Goal: Task Accomplishment & Management: Use online tool/utility

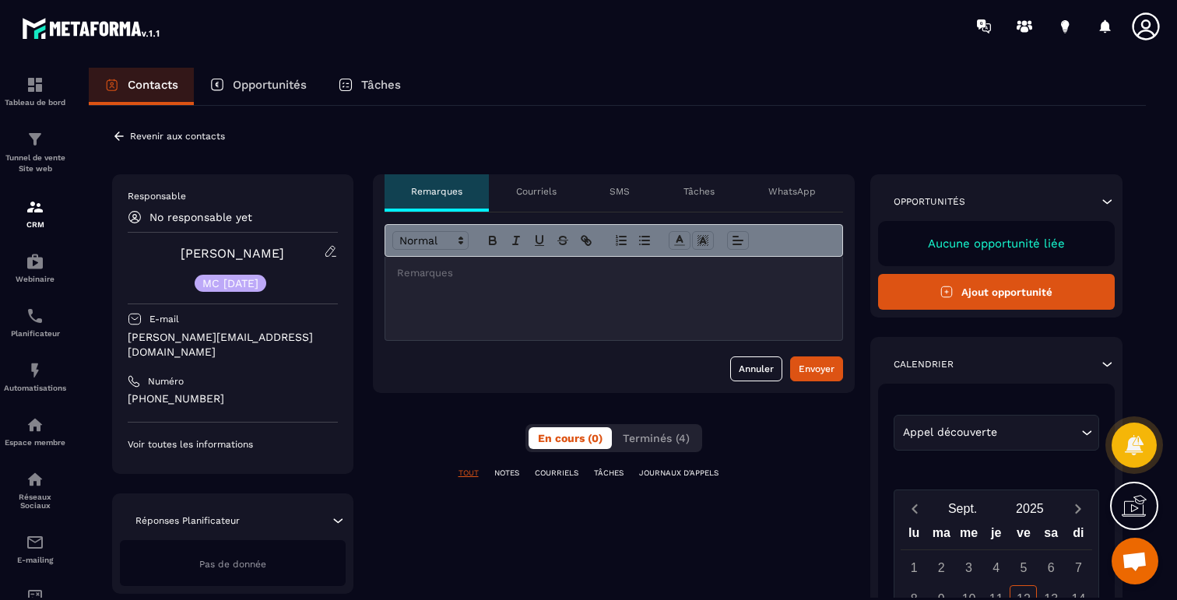
click at [117, 139] on icon at bounding box center [119, 136] width 14 height 14
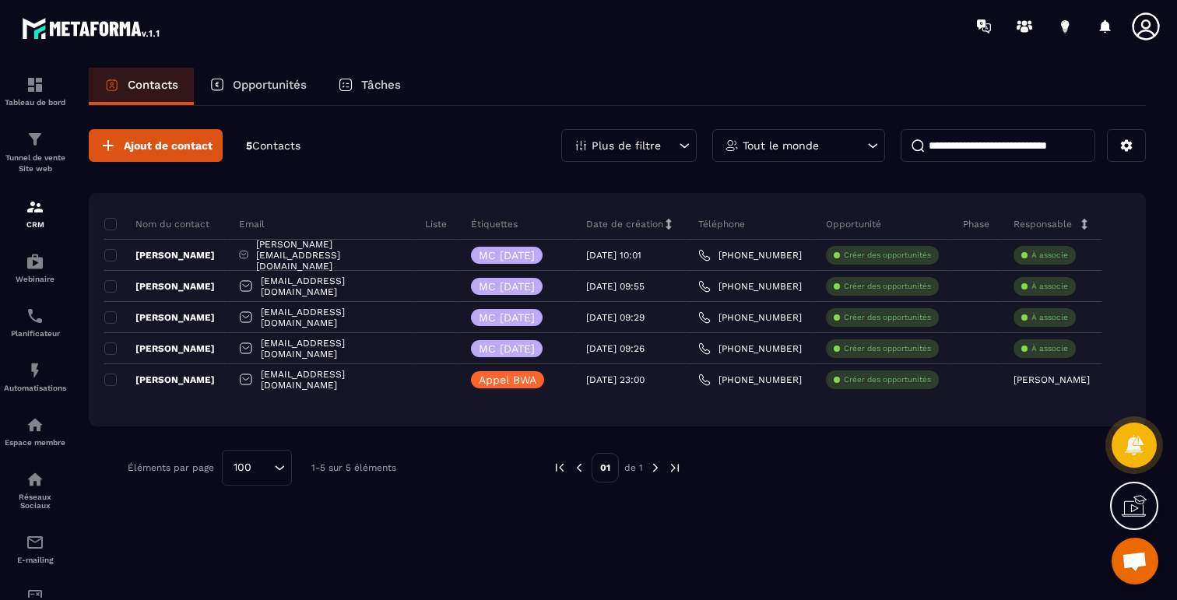
click at [656, 140] on p "Plus de filtre" at bounding box center [626, 145] width 69 height 11
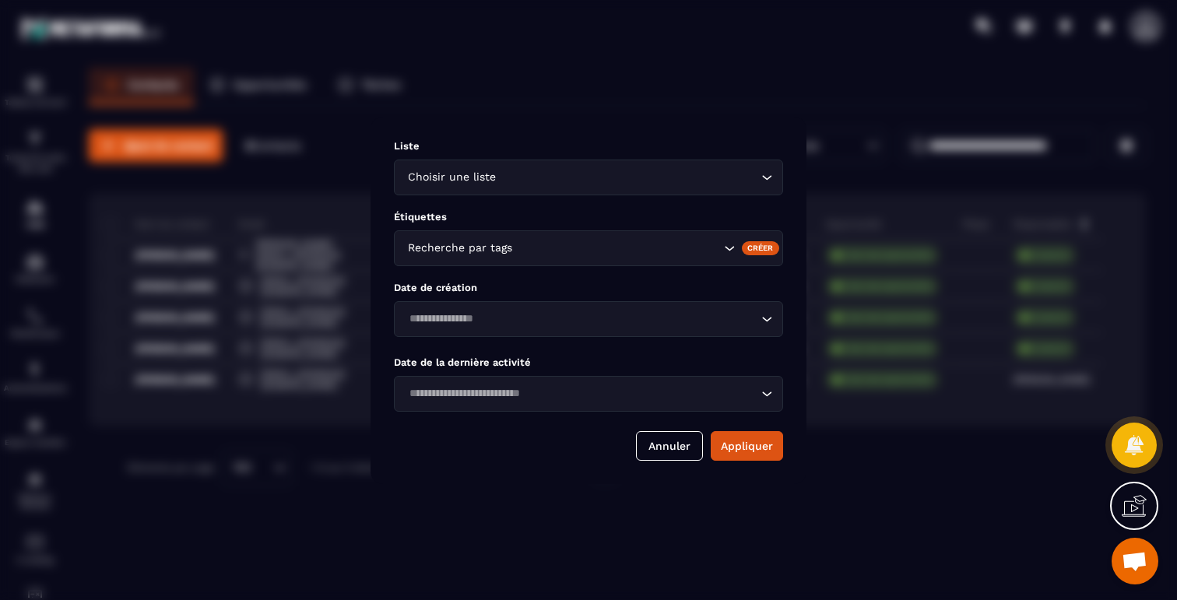
click at [724, 247] on icon "Search for option" at bounding box center [730, 249] width 16 height 16
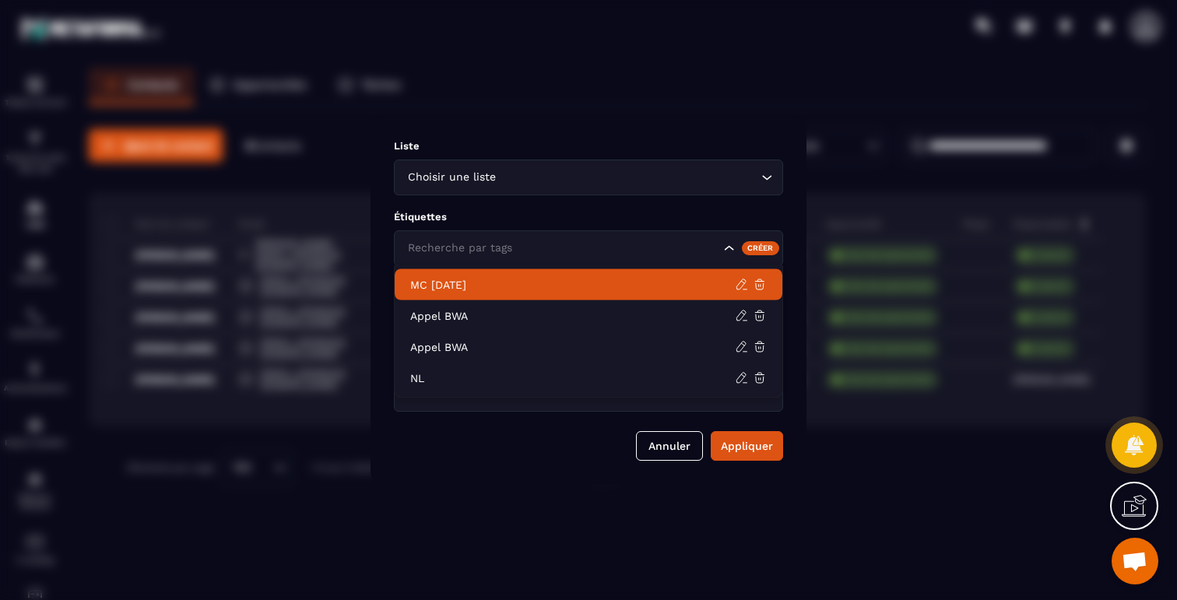
click at [487, 283] on p "MC [DATE]" at bounding box center [572, 285] width 325 height 16
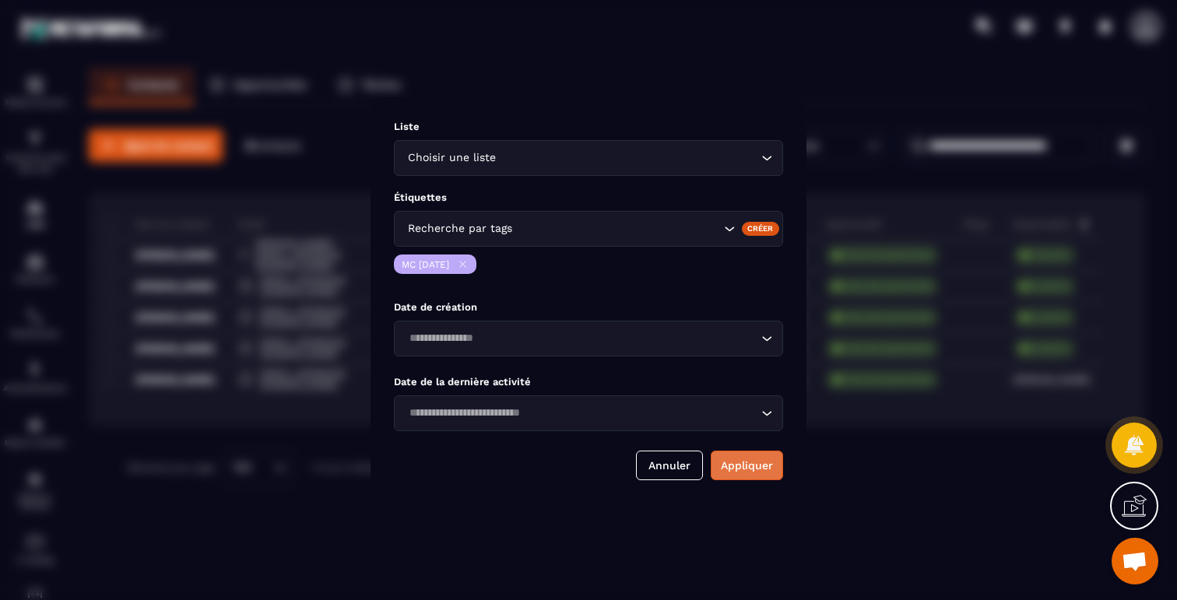
click at [750, 472] on button "Appliquer" at bounding box center [747, 466] width 72 height 30
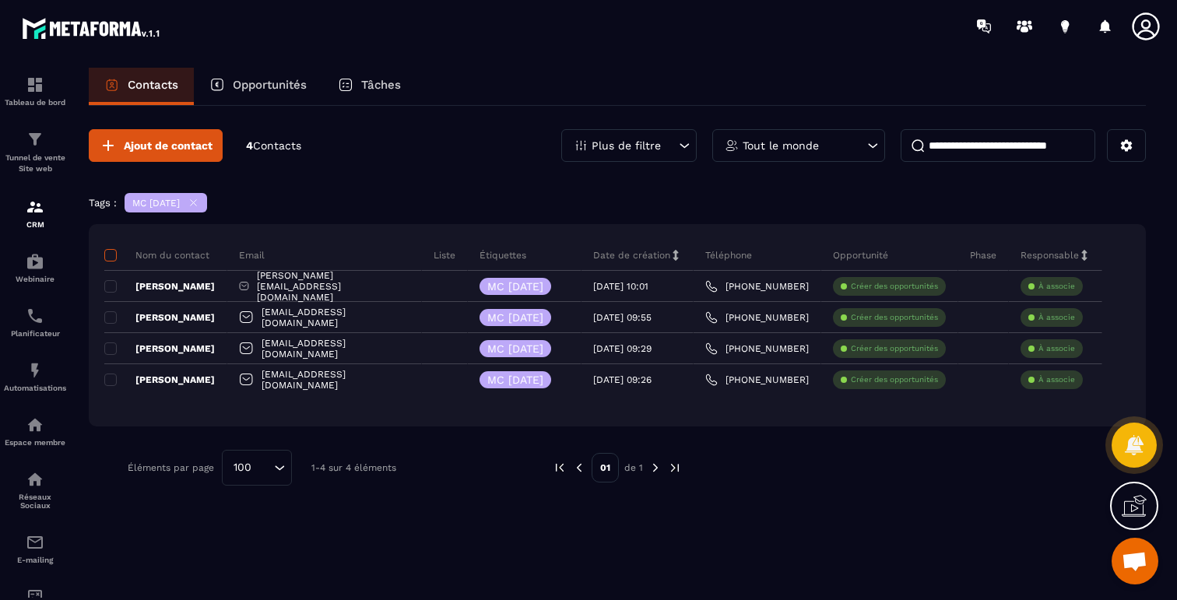
click at [107, 252] on span at bounding box center [110, 255] width 12 height 12
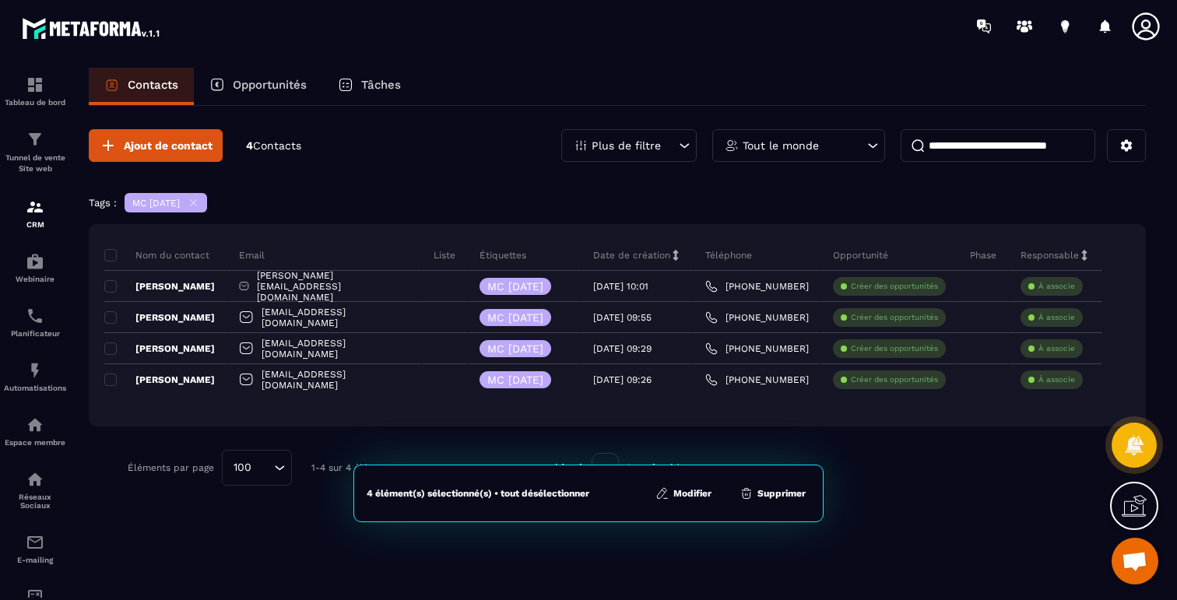
click at [685, 493] on button "Modifier" at bounding box center [683, 494] width 65 height 16
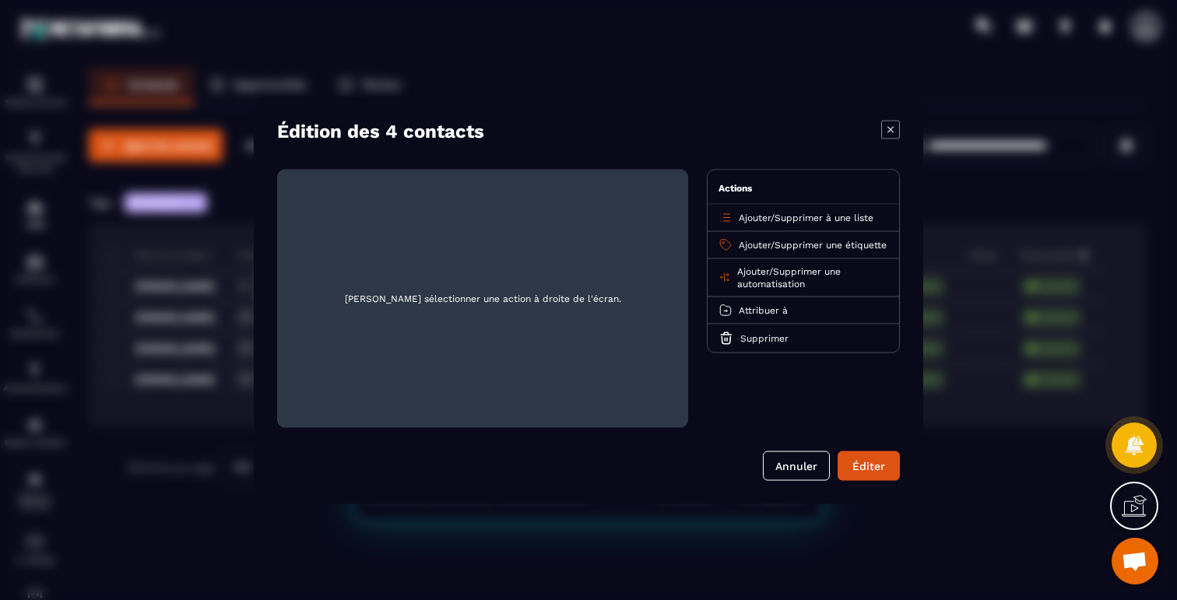
click at [764, 315] on span "Attribuer à" at bounding box center [763, 309] width 49 height 11
click at [768, 377] on p "[PERSON_NAME]" at bounding box center [803, 371] width 137 height 16
click at [815, 219] on span "Supprimer à une liste" at bounding box center [824, 217] width 99 height 11
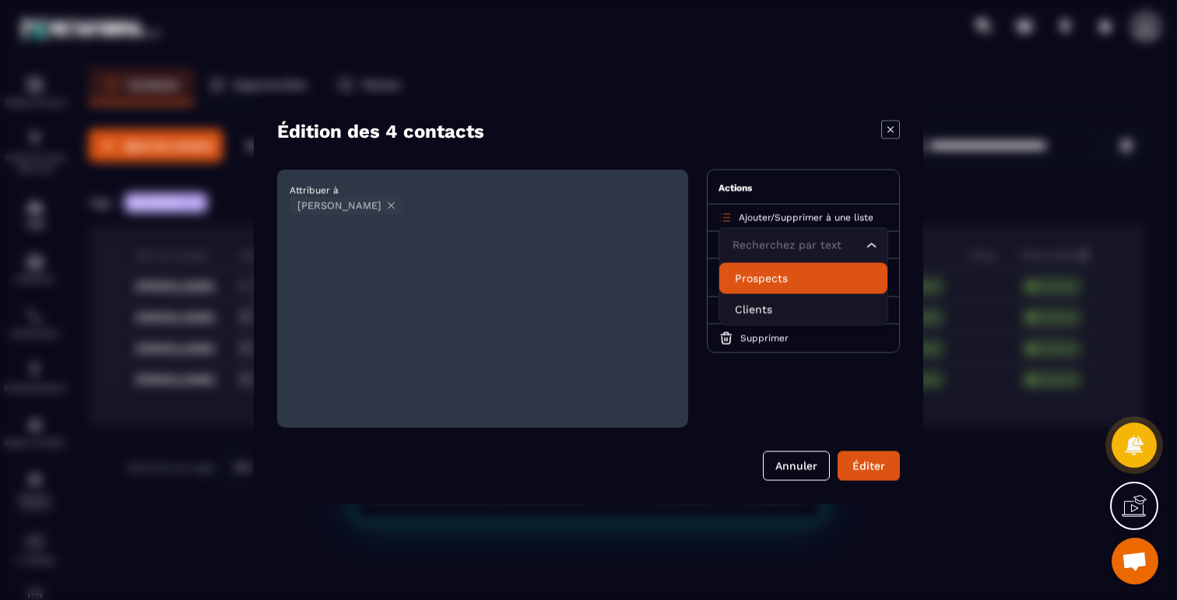
click at [773, 275] on p "Prospects" at bounding box center [803, 278] width 137 height 16
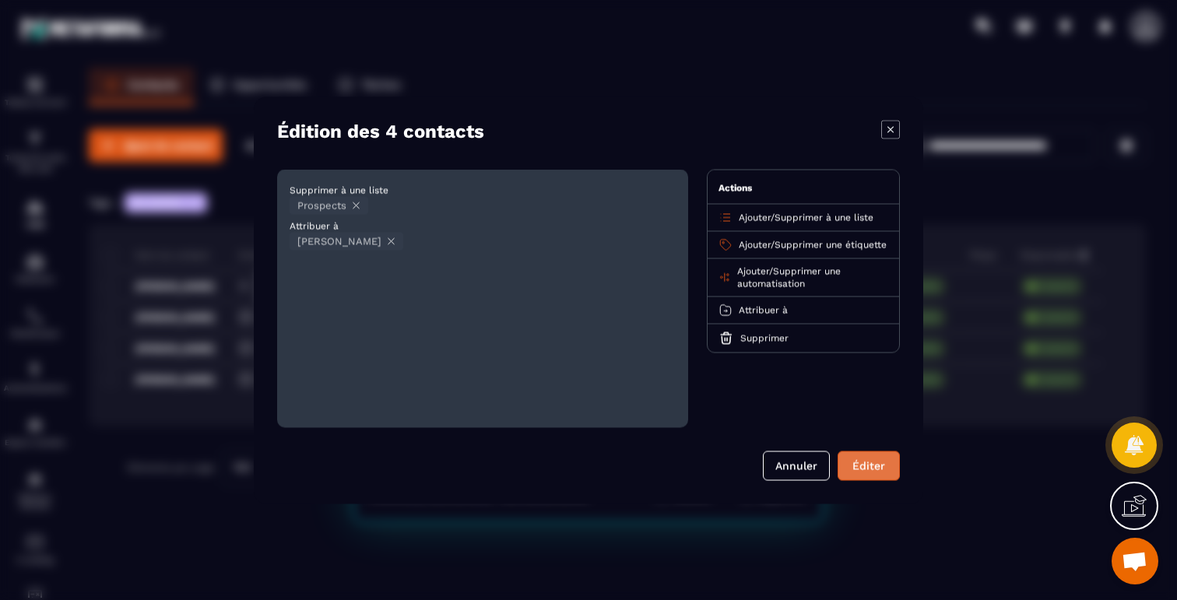
click at [870, 466] on button "Éditer" at bounding box center [869, 466] width 62 height 30
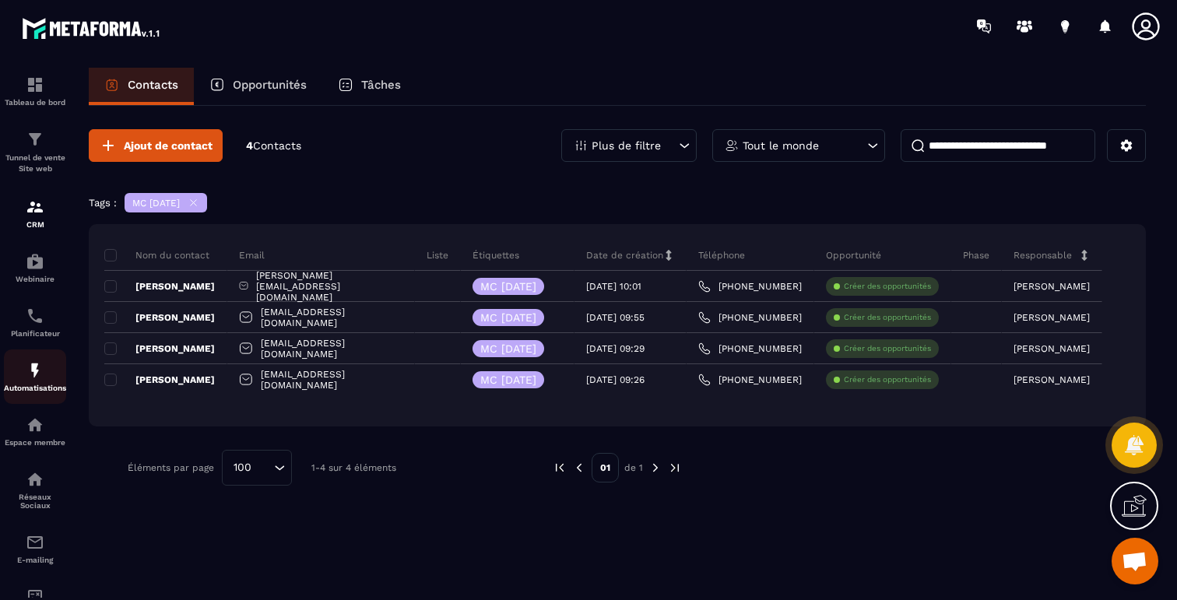
click at [40, 359] on link "Automatisations" at bounding box center [35, 377] width 62 height 55
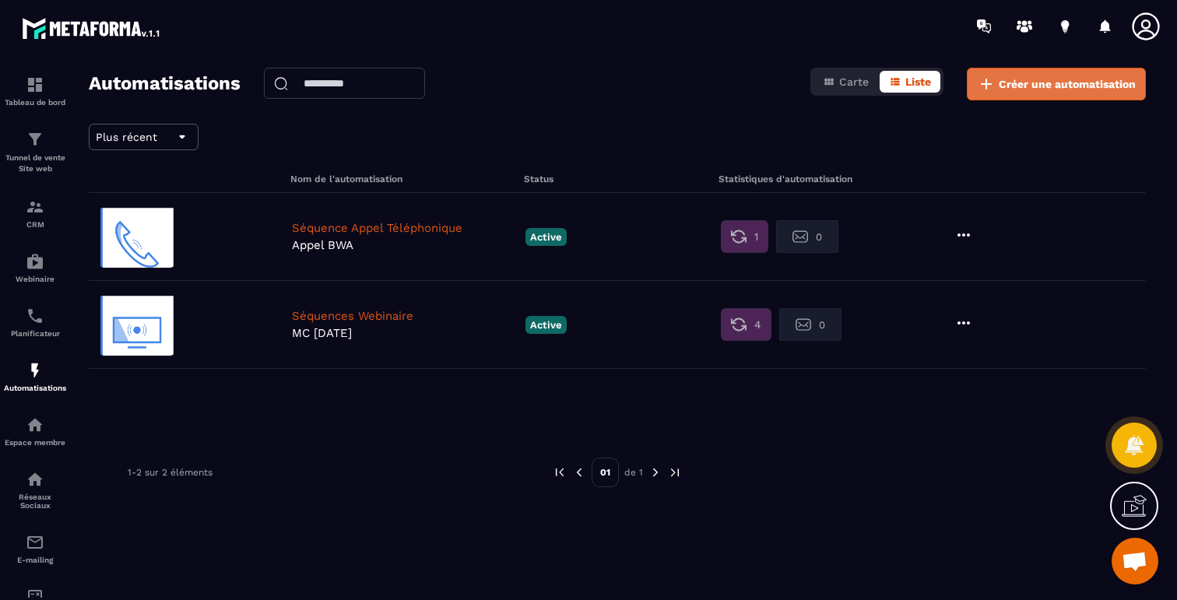
click at [985, 85] on icon at bounding box center [986, 84] width 19 height 19
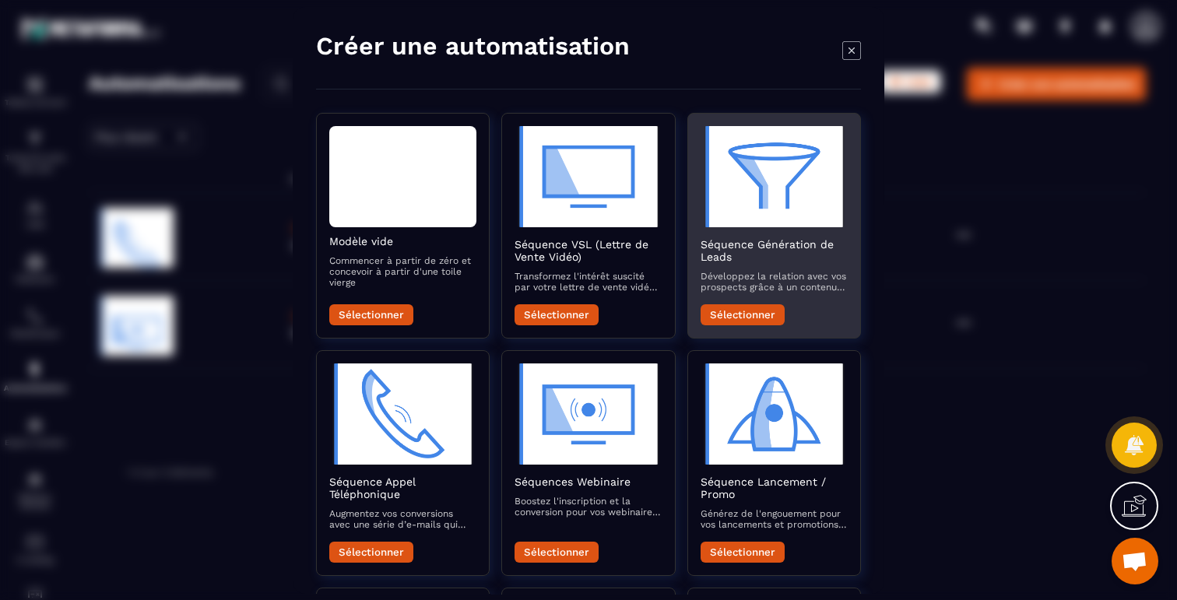
click at [782, 176] on img "Modal window" at bounding box center [774, 176] width 147 height 101
click at [752, 318] on button "Sélectionner" at bounding box center [743, 314] width 84 height 21
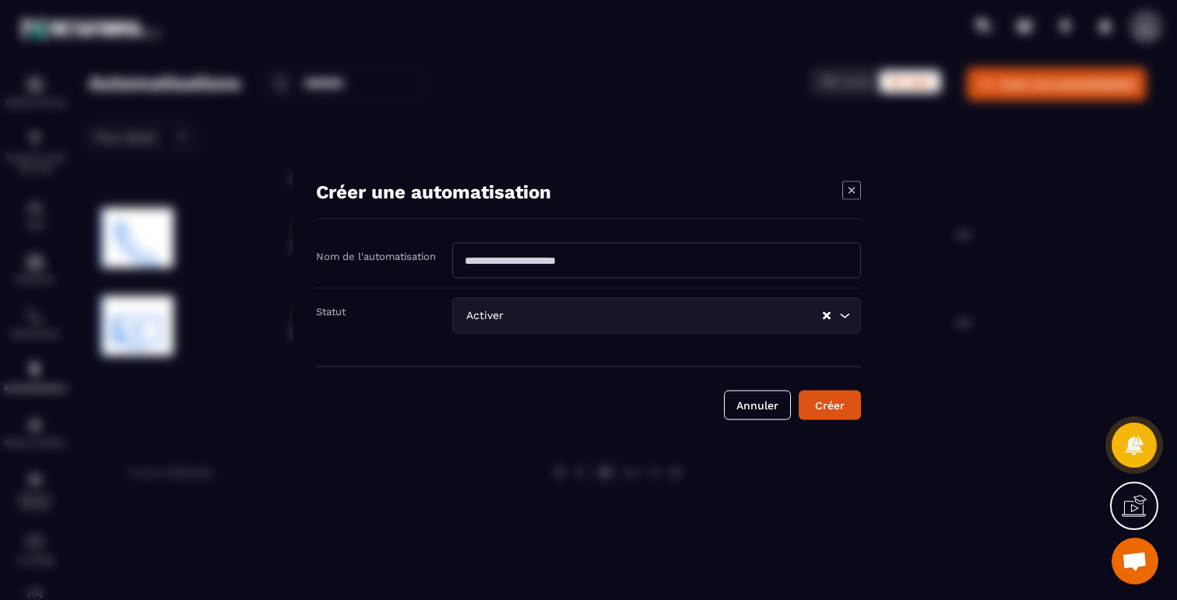
click at [653, 307] on input "Search for option" at bounding box center [664, 315] width 315 height 17
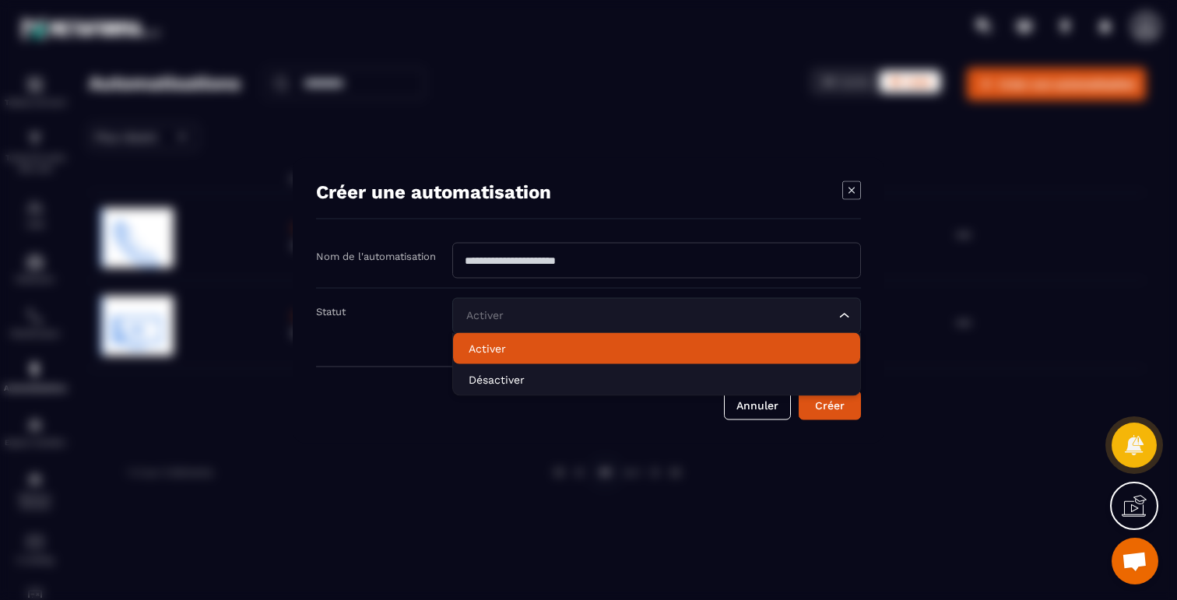
click at [522, 344] on p "Activer" at bounding box center [657, 348] width 376 height 16
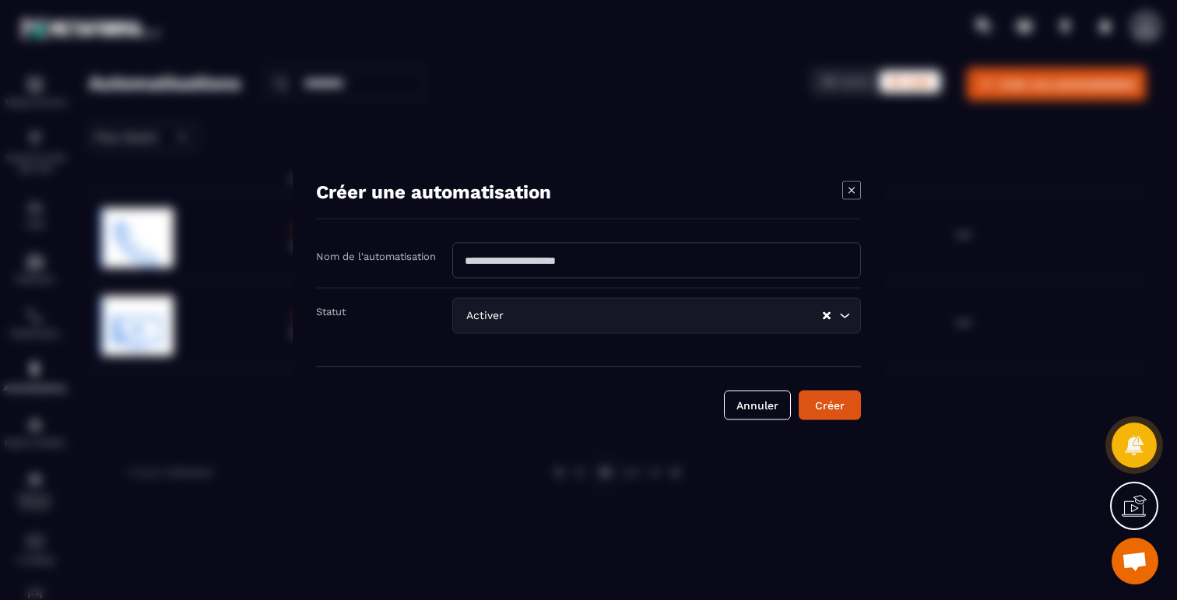
click at [537, 262] on input "Modal window" at bounding box center [656, 260] width 409 height 36
type input "**********"
click at [840, 412] on button "Créer" at bounding box center [830, 405] width 62 height 30
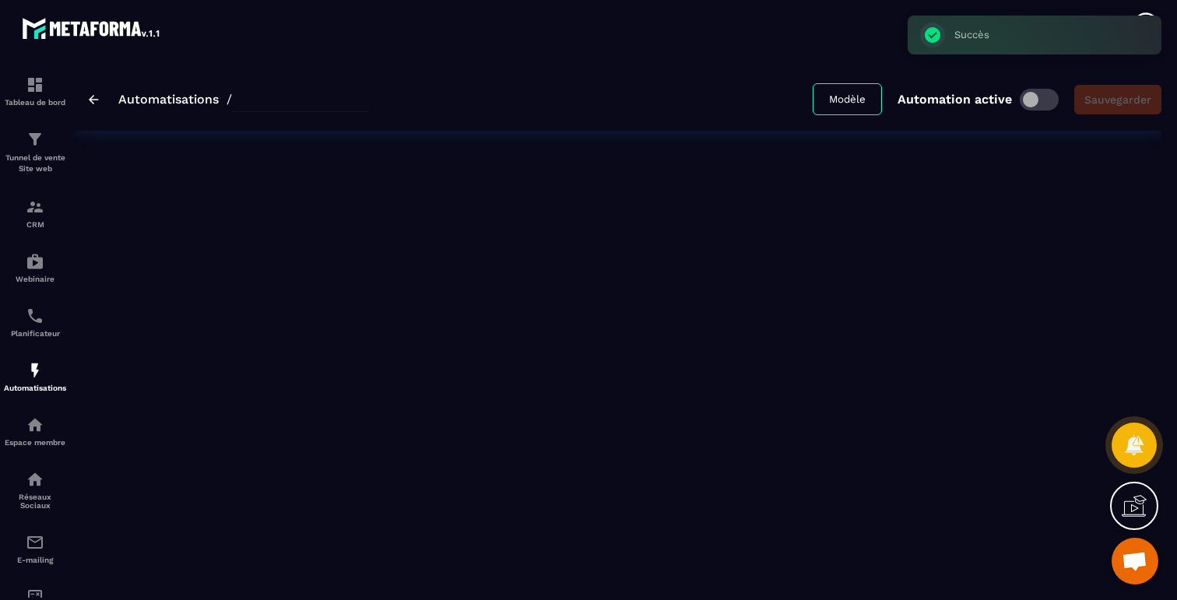
type input "**********"
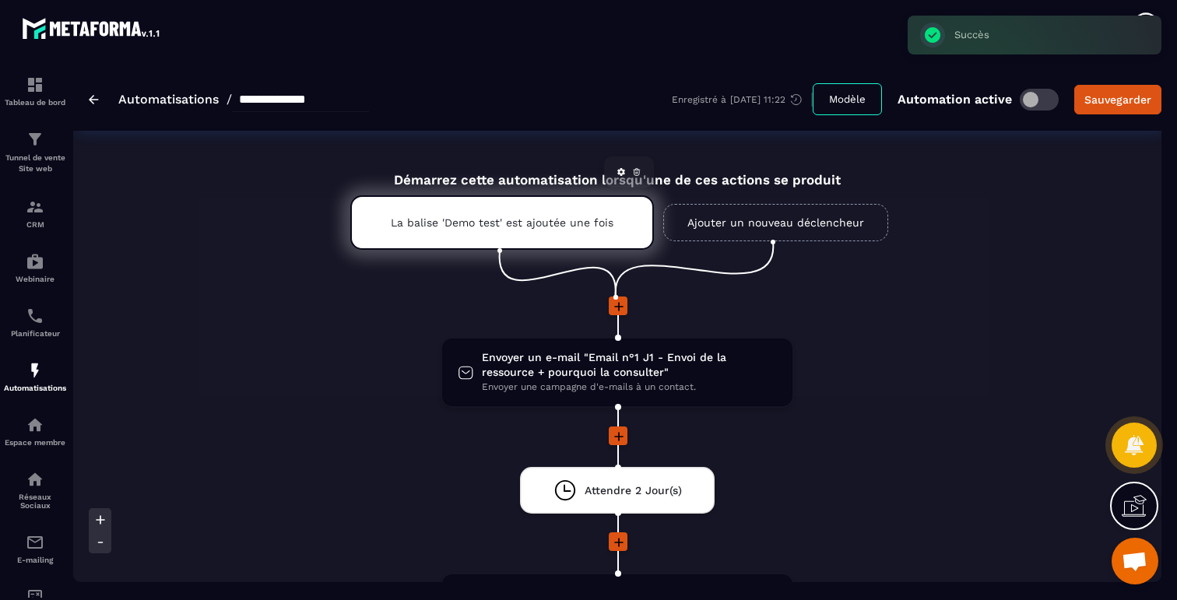
click at [570, 223] on p "La balise 'Demo test' est ajoutée une fois" at bounding box center [502, 222] width 223 height 12
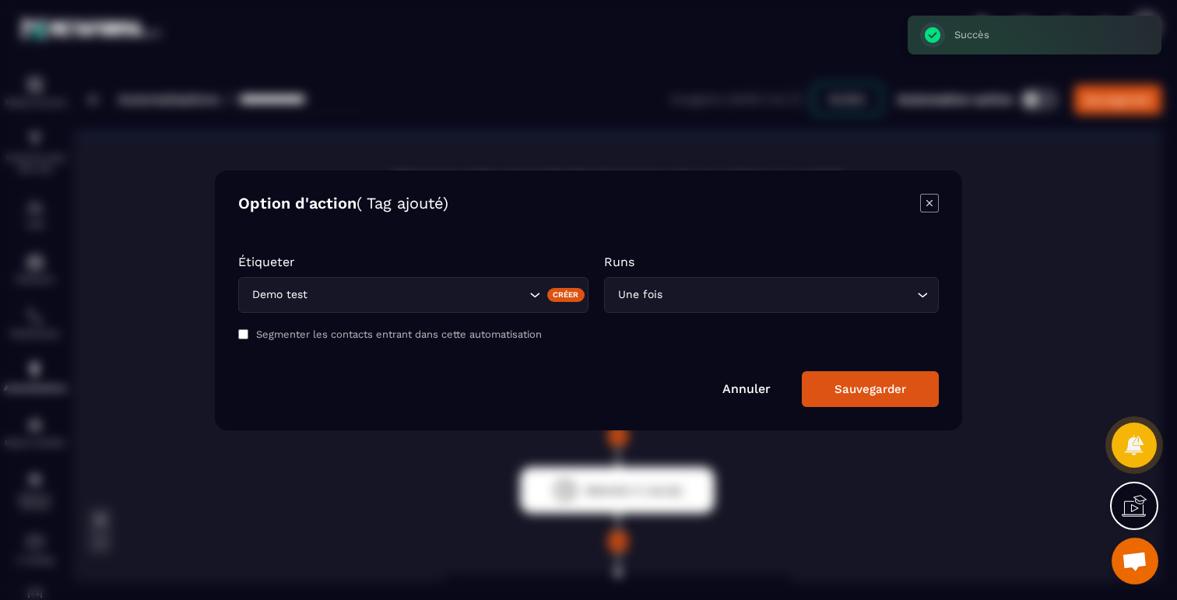
click at [531, 305] on div "Demo test" at bounding box center [413, 295] width 350 height 36
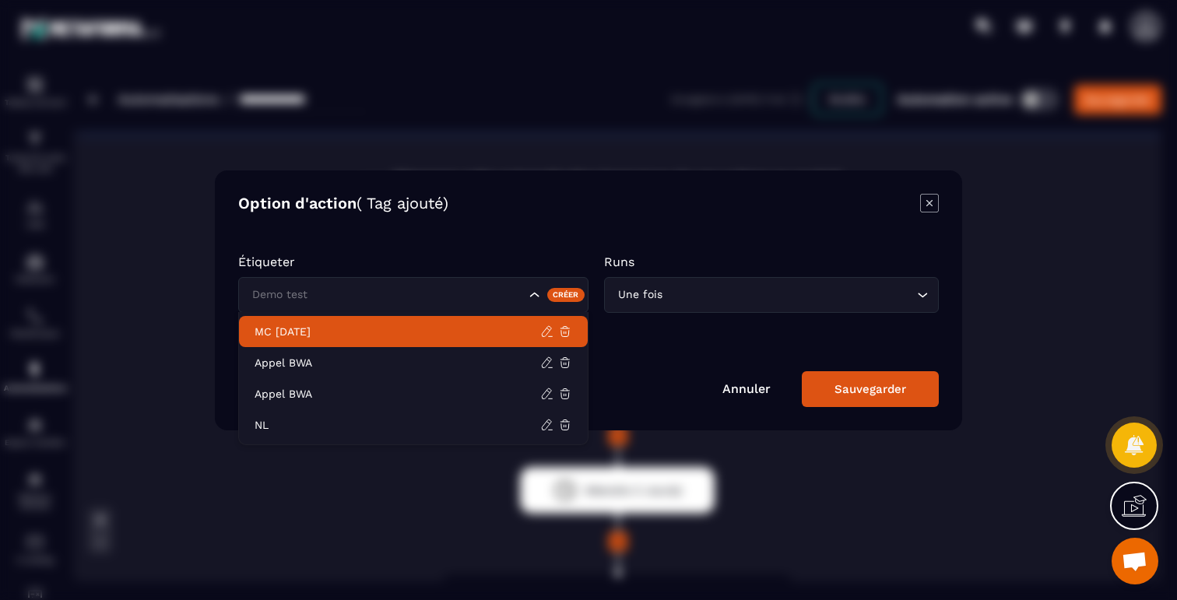
click at [315, 330] on p "MC [DATE]" at bounding box center [398, 332] width 286 height 16
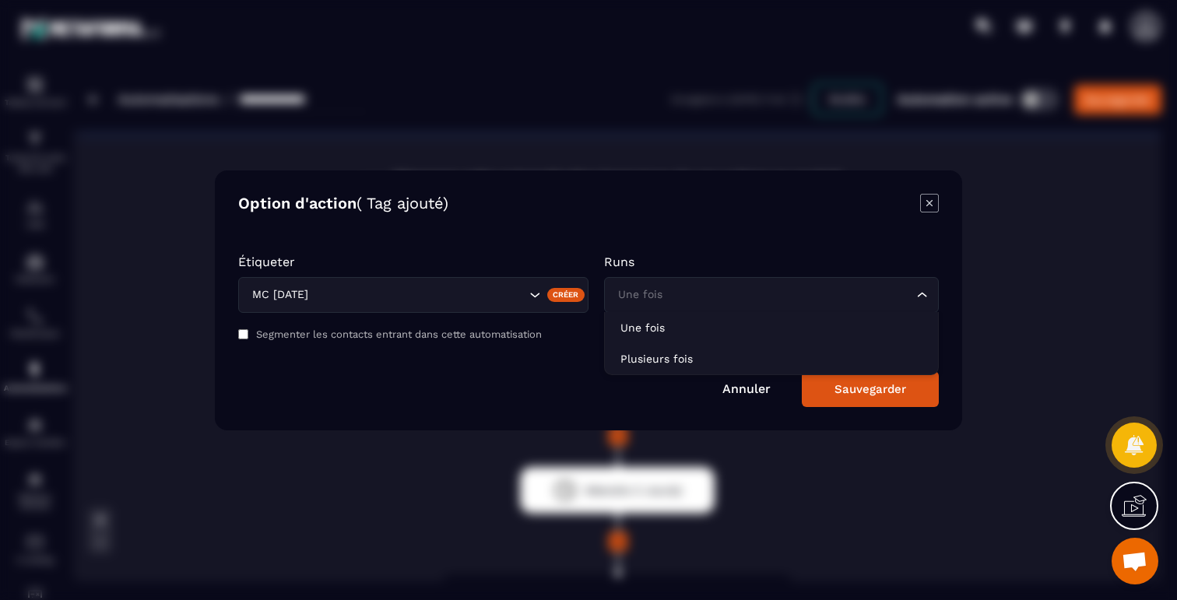
click at [730, 295] on input "Search for option" at bounding box center [763, 295] width 299 height 17
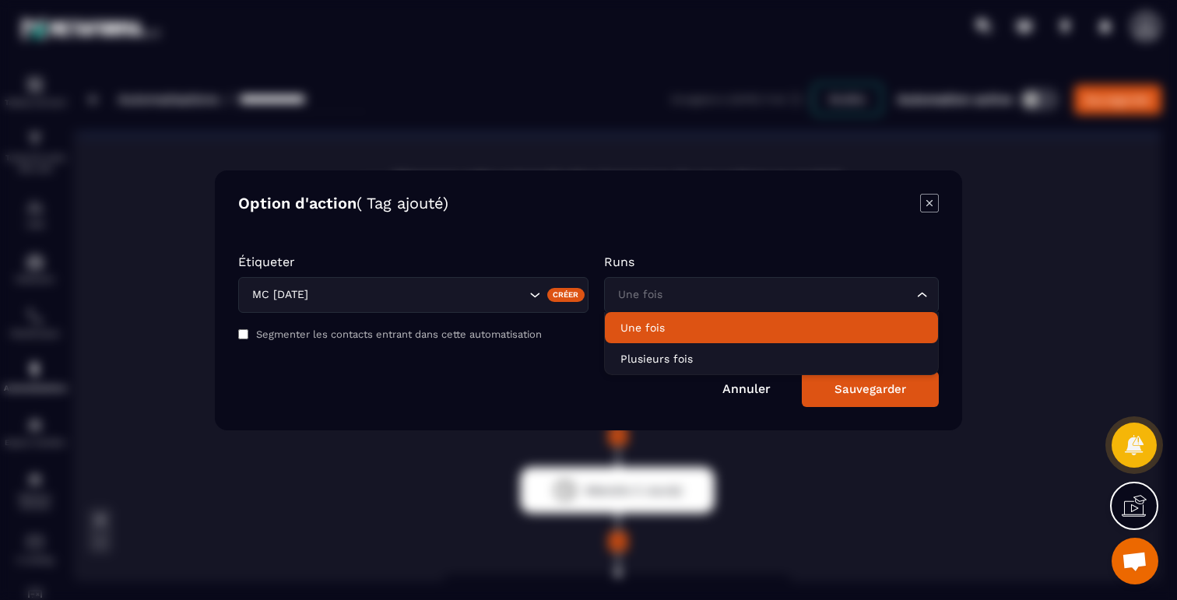
click at [663, 325] on p "Une fois" at bounding box center [772, 328] width 302 height 16
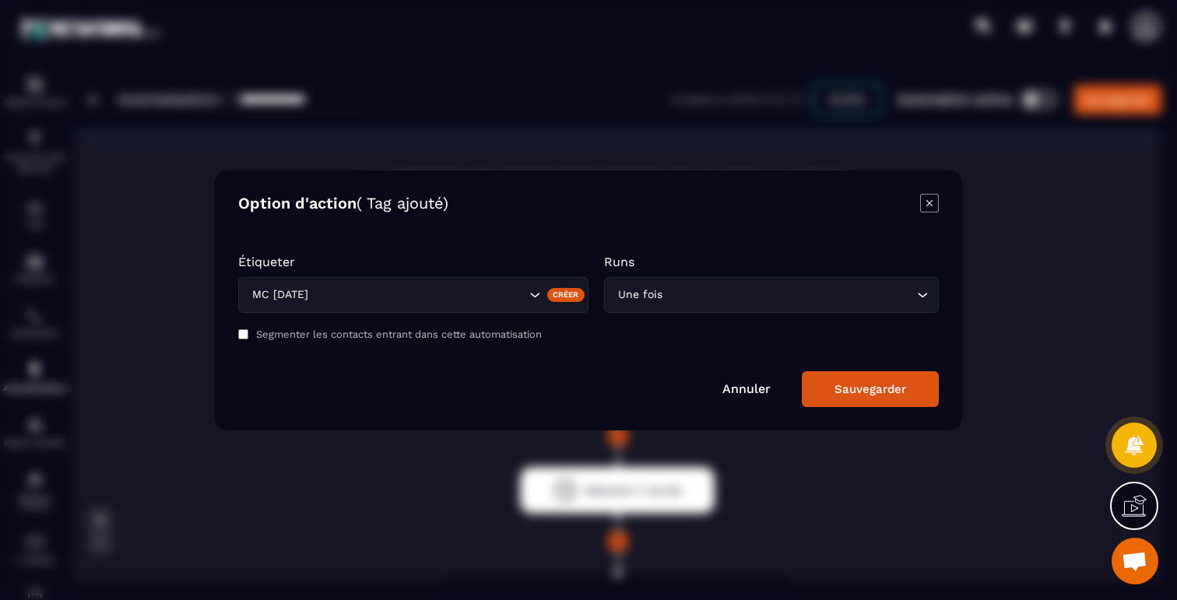
click at [846, 392] on div "Sauvegarder" at bounding box center [871, 389] width 72 height 14
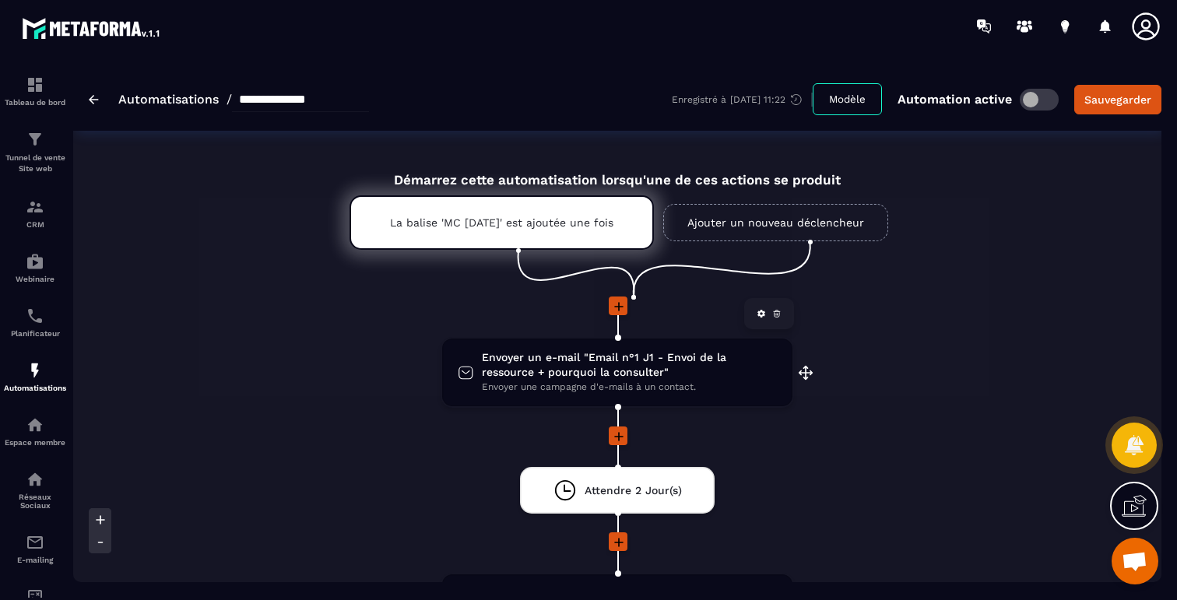
click at [775, 317] on icon at bounding box center [777, 315] width 5 height 4
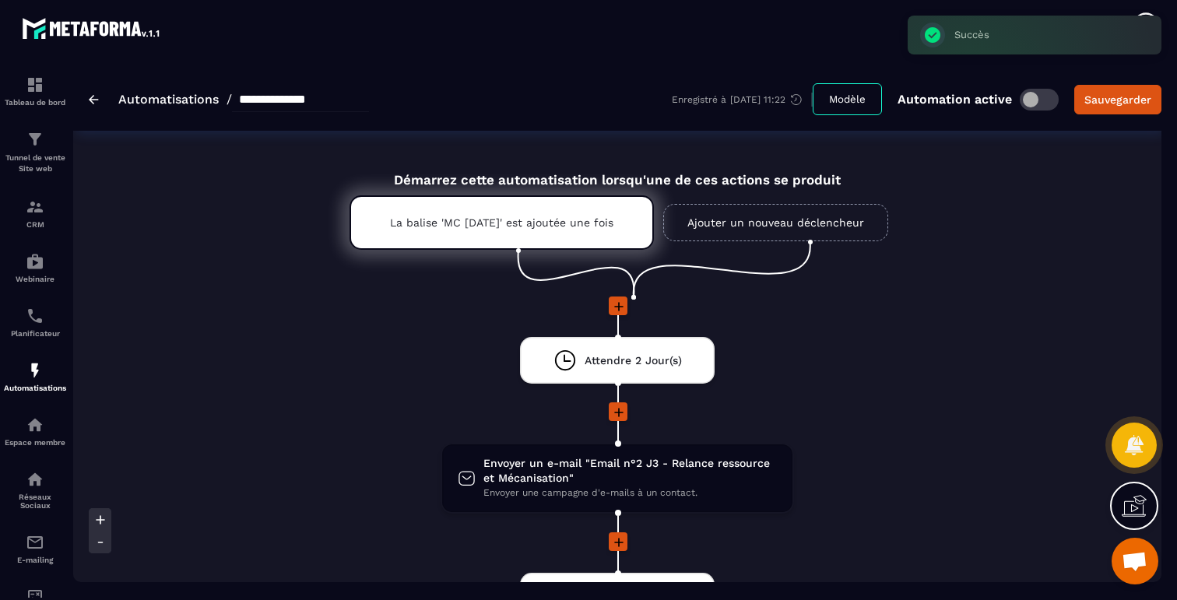
click at [618, 307] on icon at bounding box center [618, 306] width 9 height 9
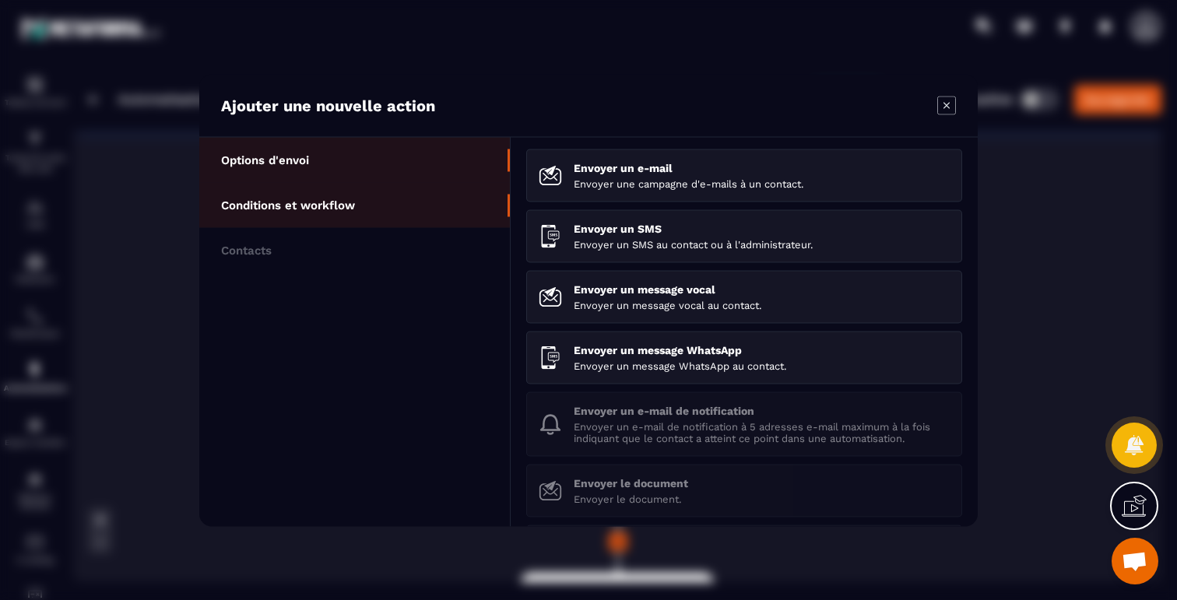
click at [327, 206] on p "Conditions et workflow" at bounding box center [288, 205] width 134 height 14
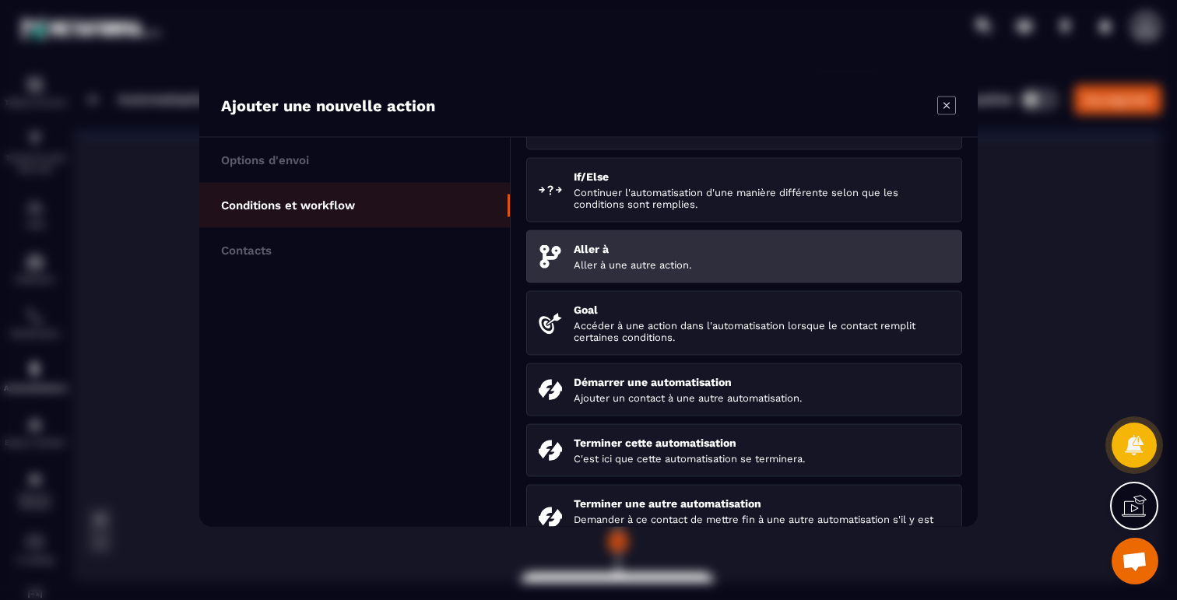
scroll to position [170, 0]
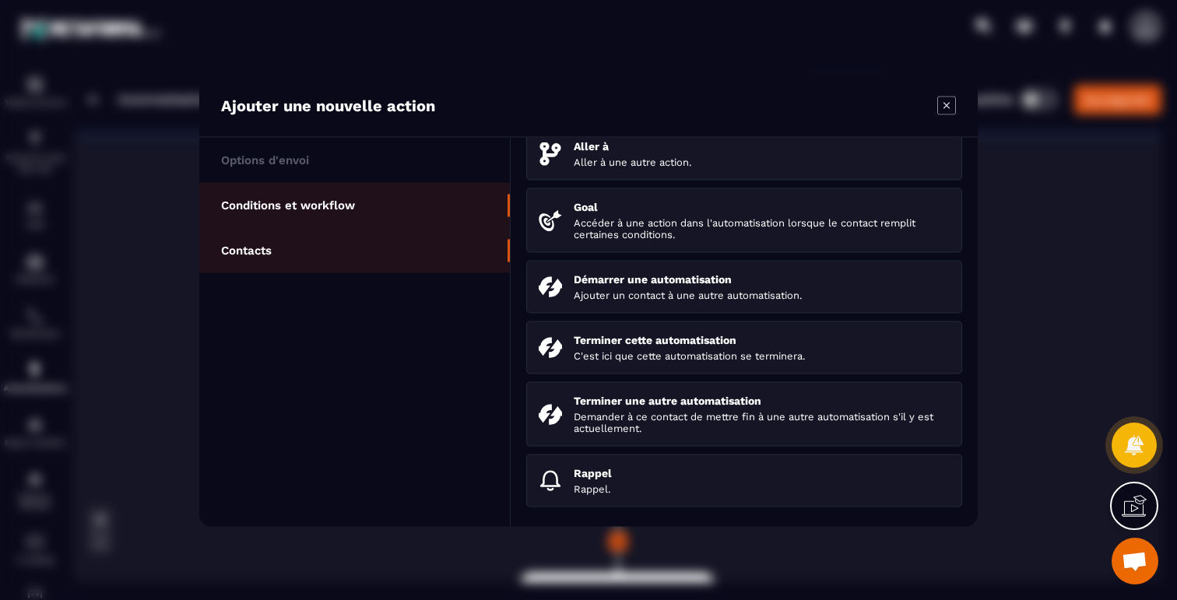
click at [277, 239] on li "Contacts" at bounding box center [354, 249] width 311 height 45
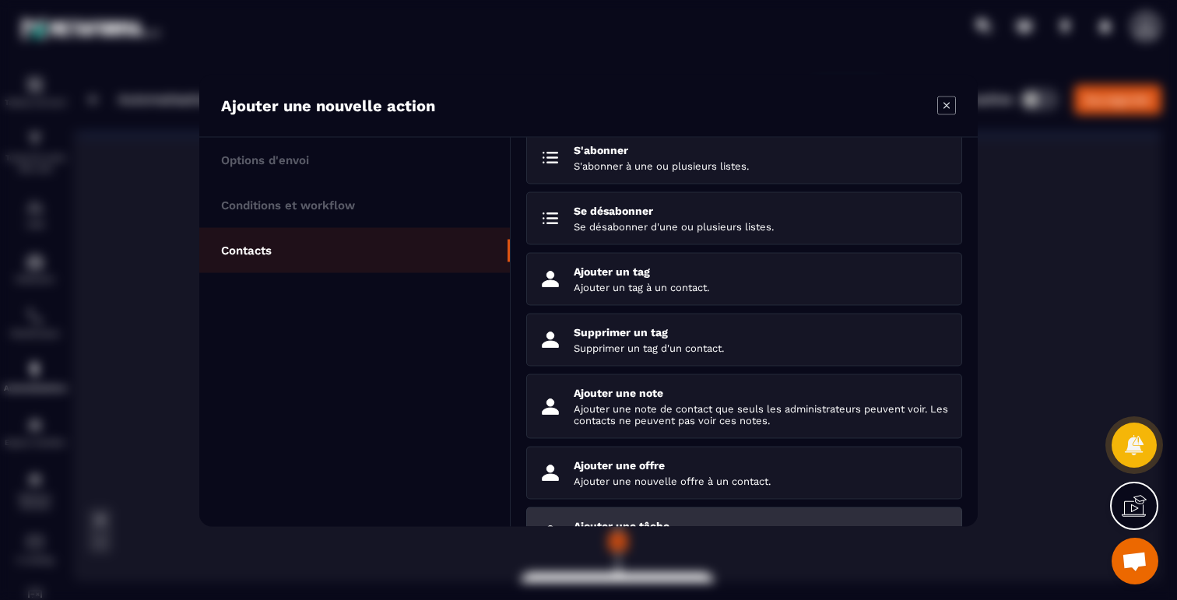
scroll to position [0, 0]
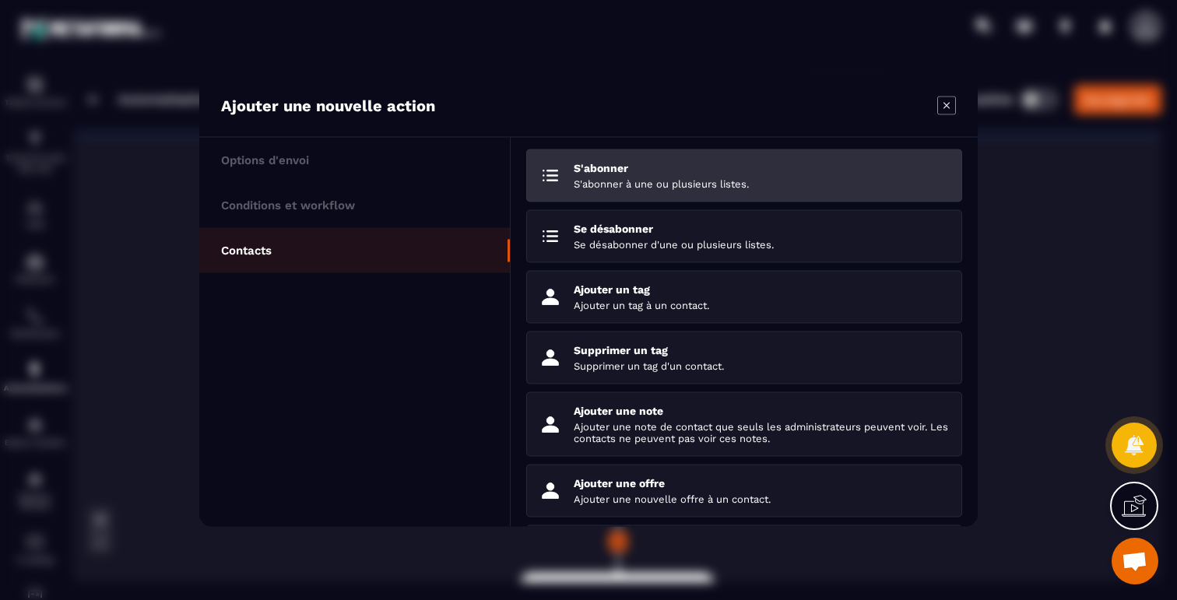
click at [689, 162] on p "S'abonner" at bounding box center [762, 167] width 376 height 12
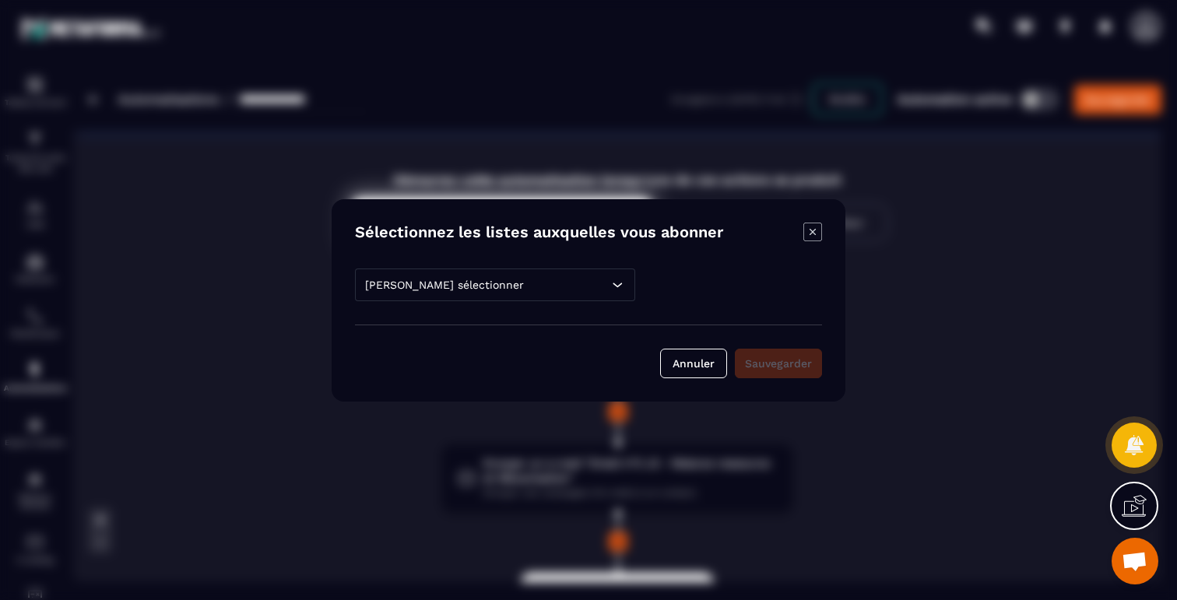
click at [599, 280] on div "[PERSON_NAME] sélectionner" at bounding box center [495, 285] width 280 height 33
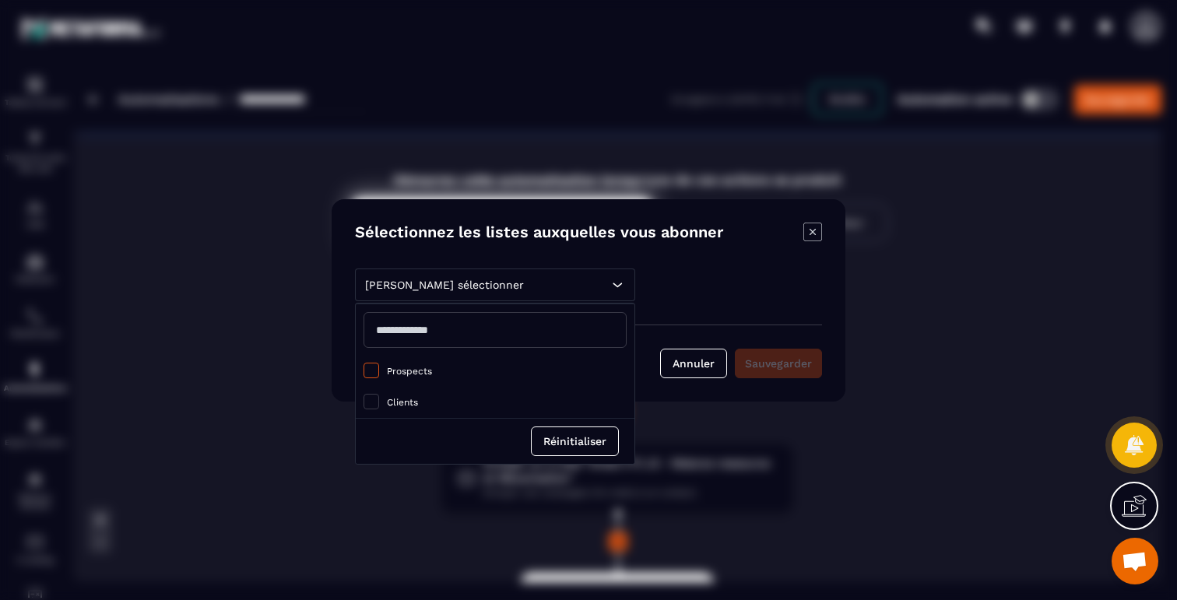
click at [412, 375] on span "Prospects" at bounding box center [409, 371] width 45 height 11
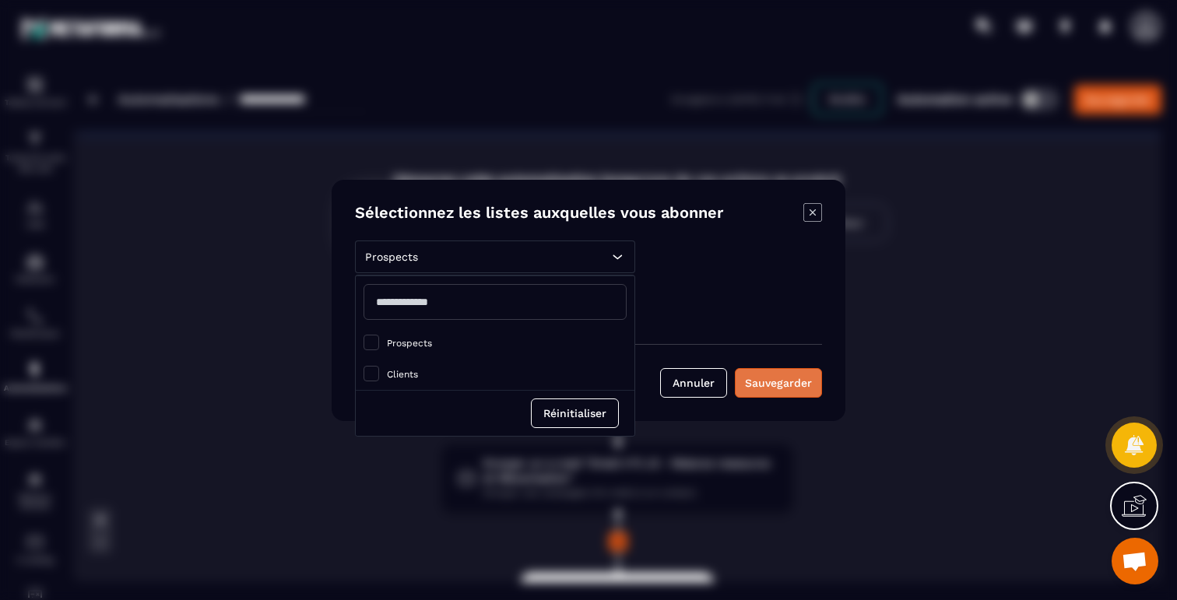
click at [794, 385] on div "Sauvegarder" at bounding box center [778, 383] width 67 height 16
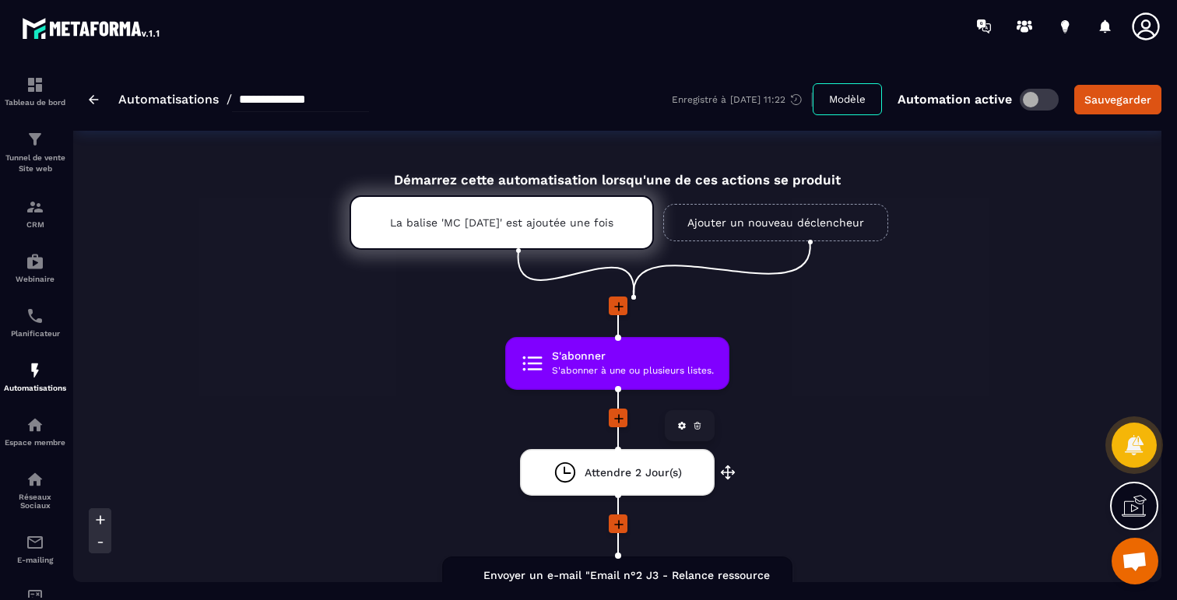
click at [698, 424] on icon at bounding box center [698, 424] width 6 height 0
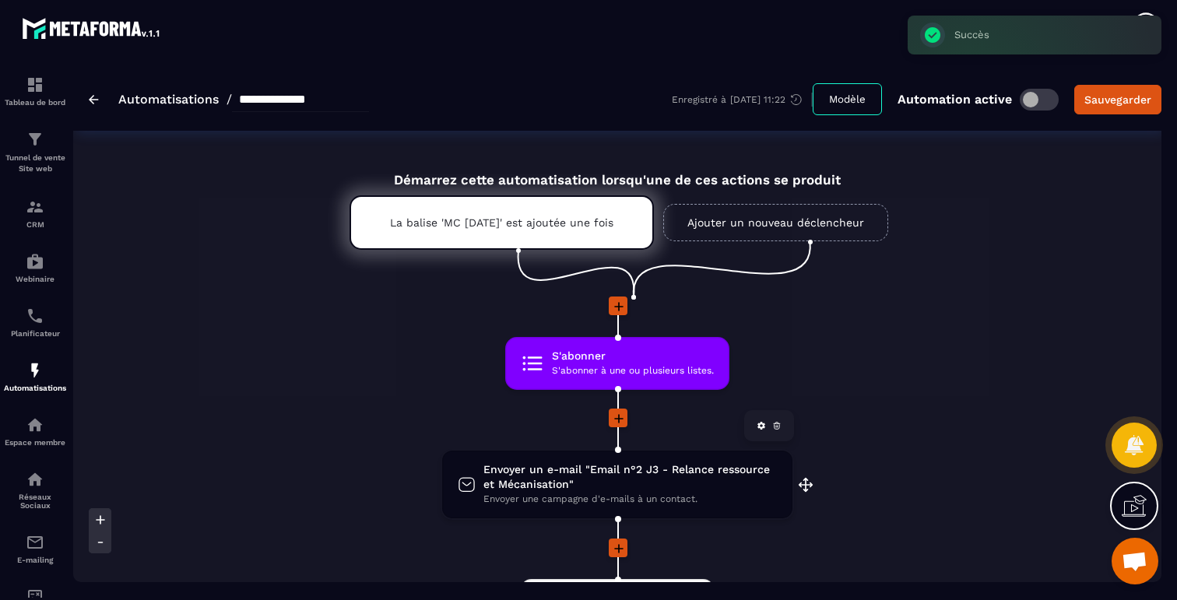
click at [772, 428] on icon at bounding box center [776, 425] width 9 height 9
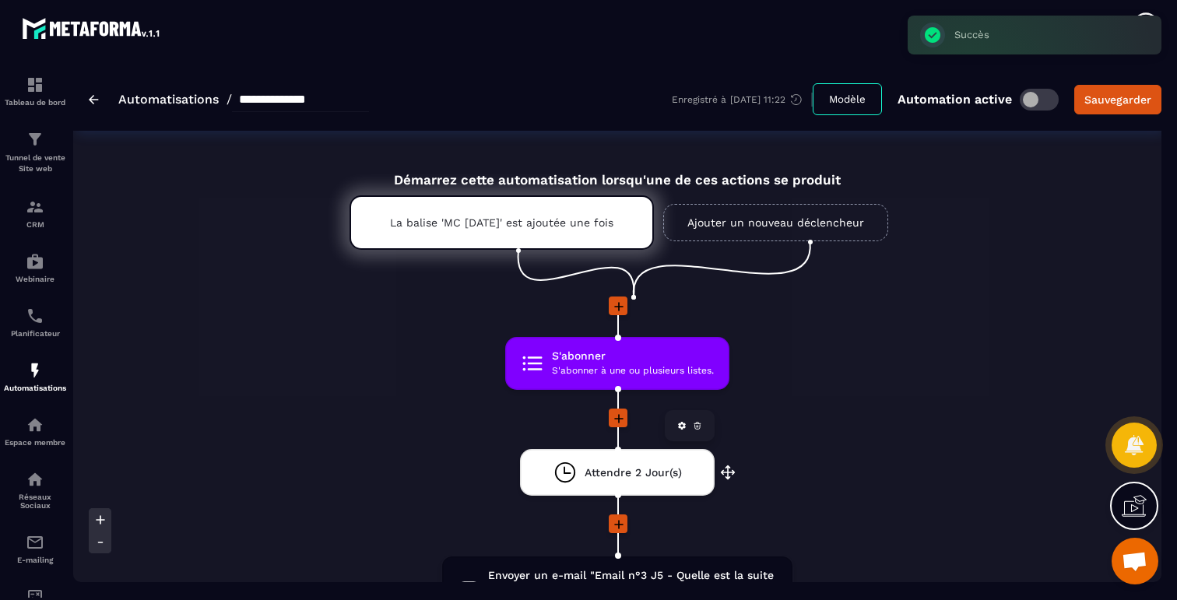
click at [699, 424] on icon at bounding box center [697, 425] width 9 height 9
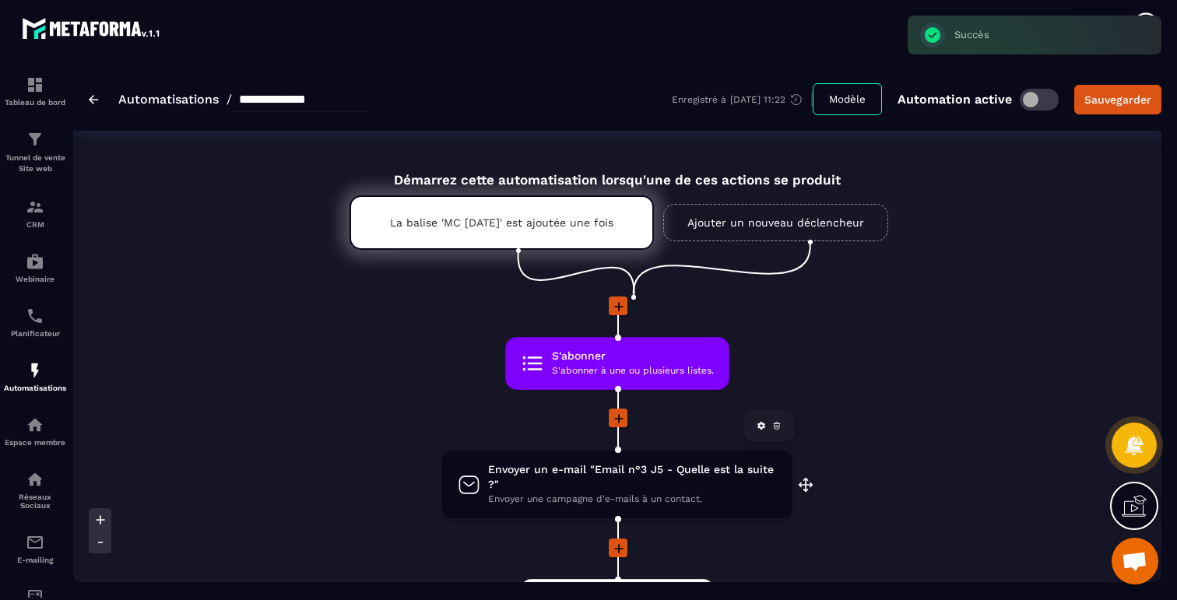
click at [776, 425] on icon at bounding box center [776, 425] width 9 height 9
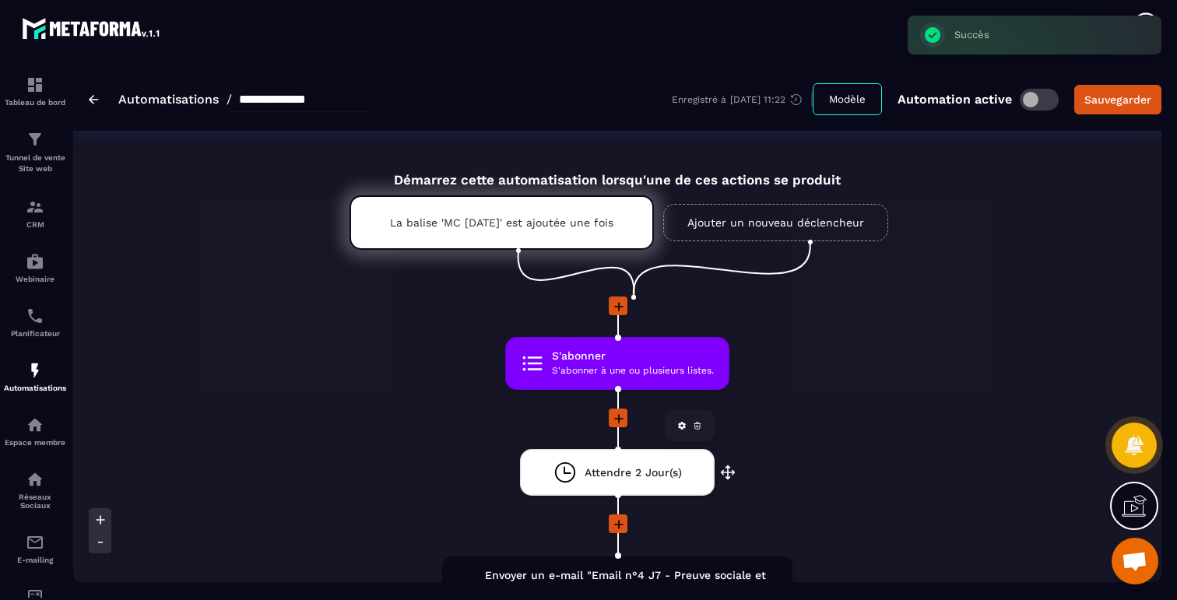
click at [698, 430] on icon at bounding box center [697, 425] width 9 height 9
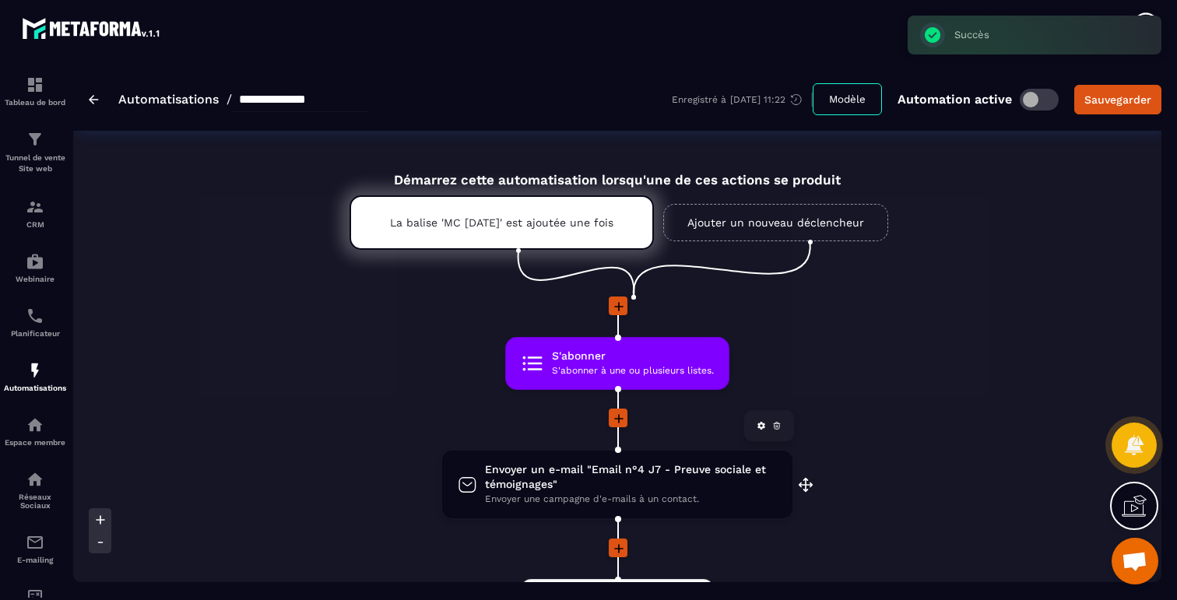
click at [777, 428] on icon at bounding box center [776, 425] width 9 height 9
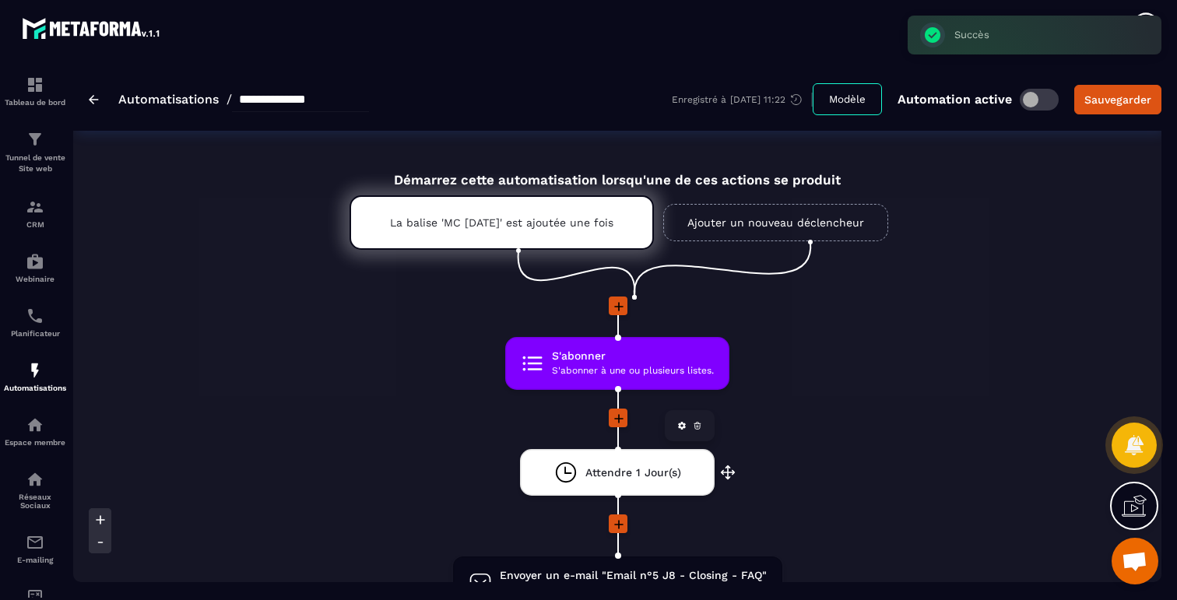
click at [698, 423] on icon at bounding box center [697, 425] width 9 height 9
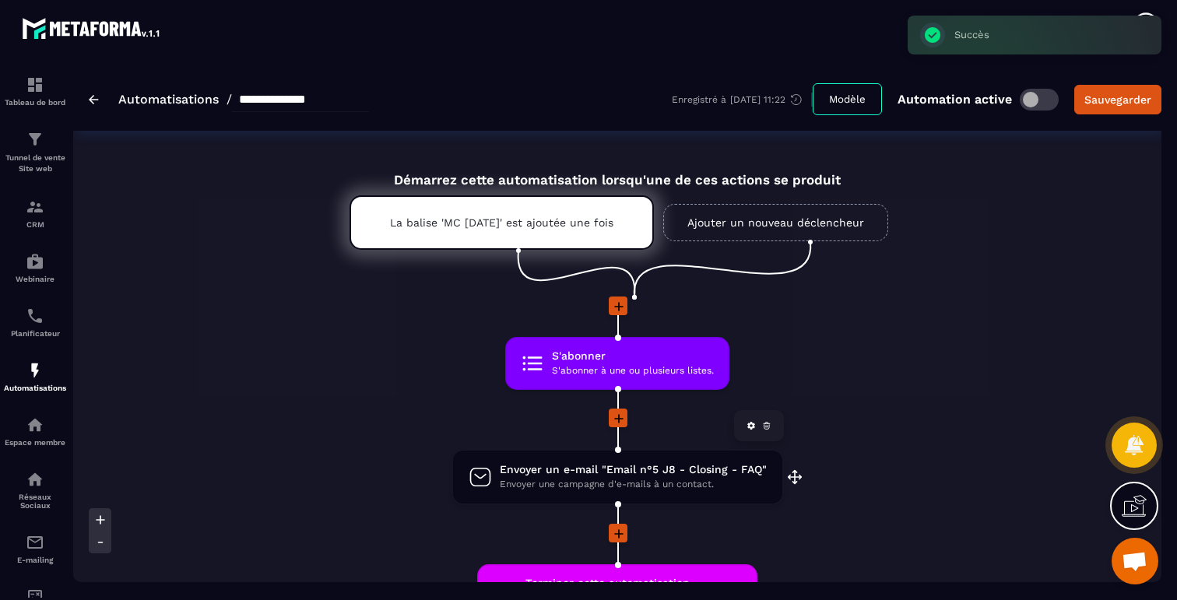
click at [764, 431] on icon at bounding box center [766, 425] width 9 height 9
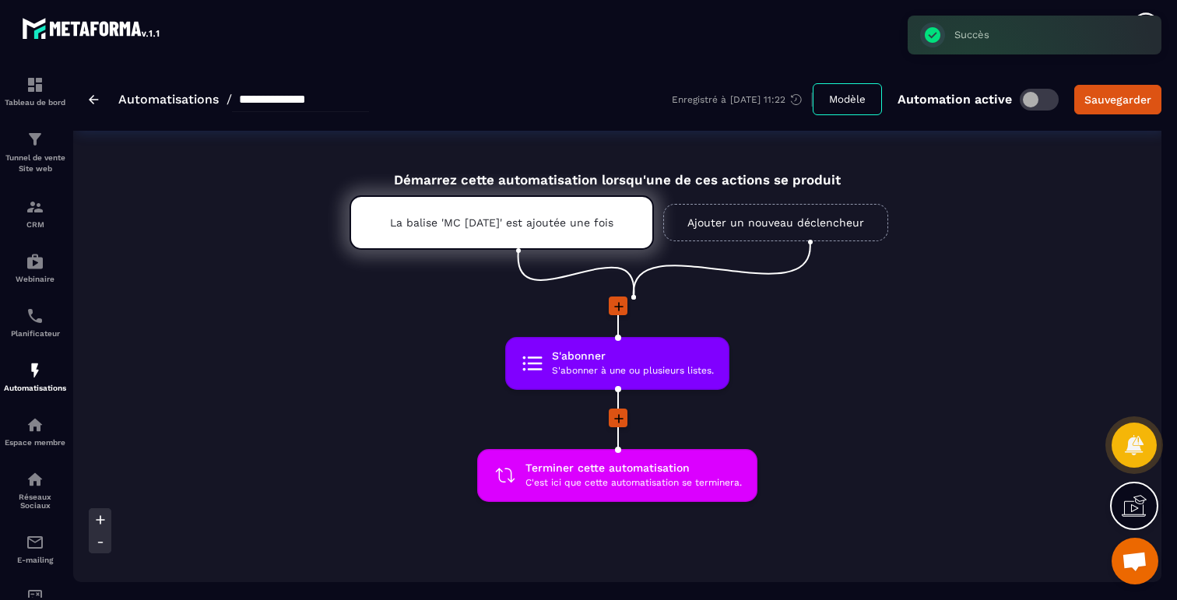
click at [333, 98] on input "**********" at bounding box center [300, 99] width 137 height 25
click at [1111, 107] on button "Sauvegarder" at bounding box center [1118, 100] width 87 height 30
click at [91, 93] on div "**********" at bounding box center [229, 99] width 280 height 25
click at [93, 104] on div "**********" at bounding box center [229, 99] width 280 height 25
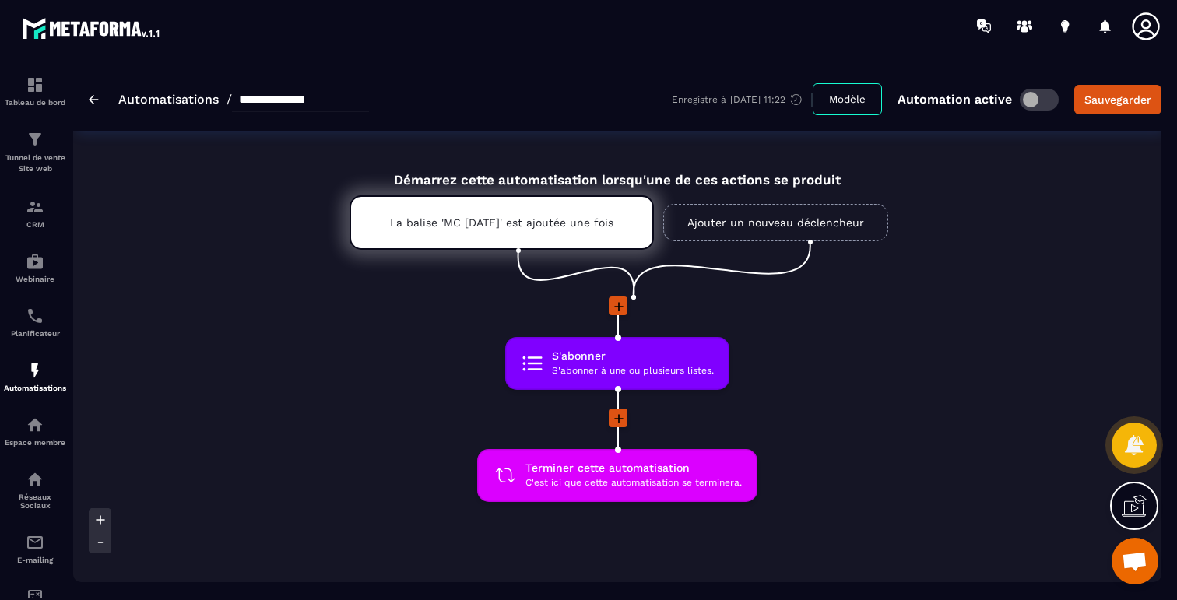
click at [93, 102] on img at bounding box center [94, 99] width 10 height 9
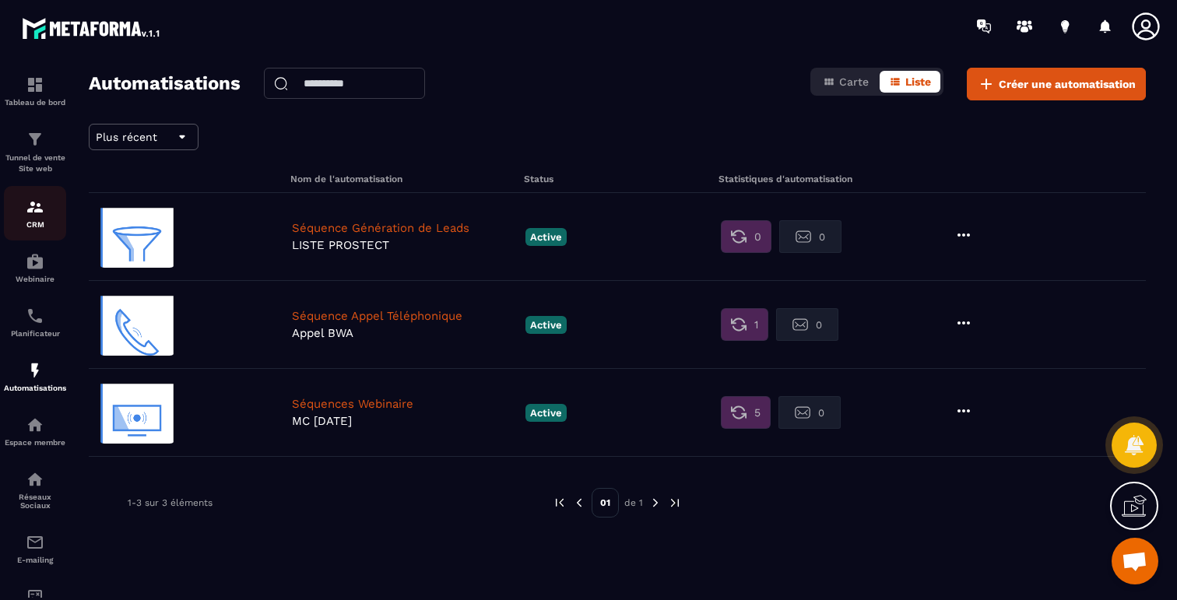
click at [22, 211] on div "CRM" at bounding box center [35, 213] width 62 height 31
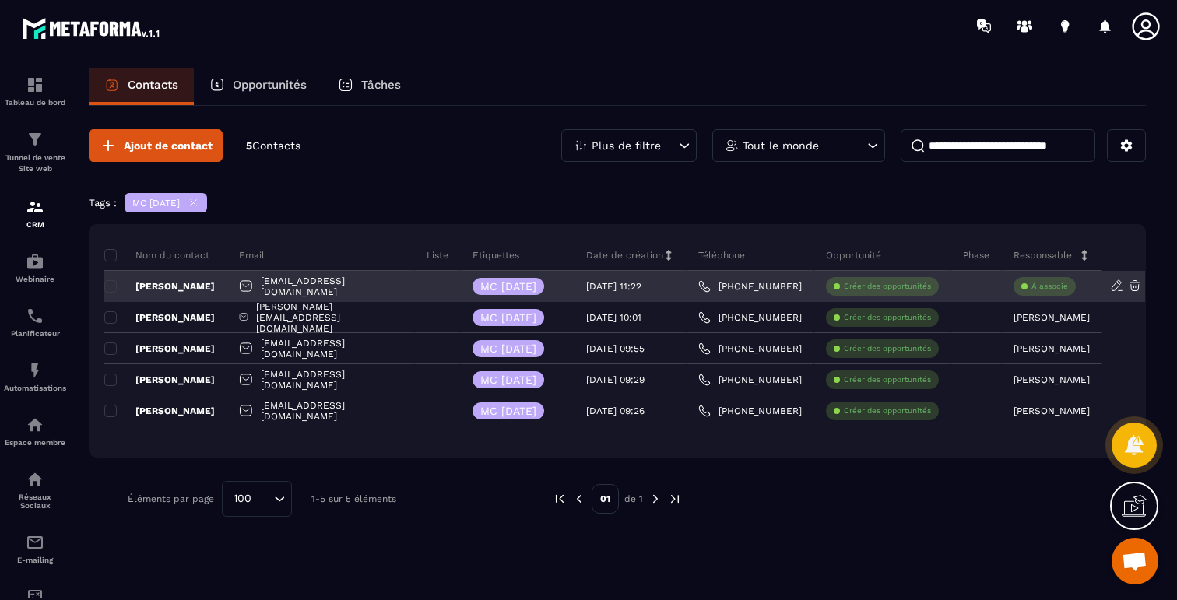
click at [181, 286] on p "[PERSON_NAME]" at bounding box center [159, 286] width 111 height 12
